Goal: Navigation & Orientation: Find specific page/section

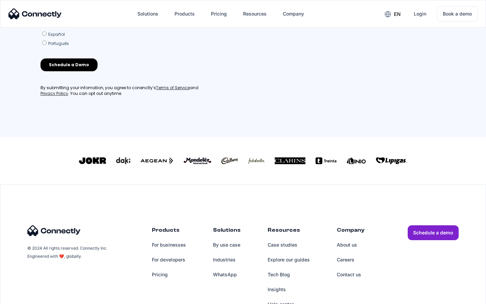
scroll to position [290, 0]
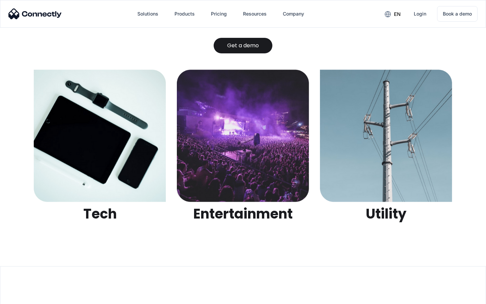
scroll to position [2128, 0]
